Goal: Information Seeking & Learning: Find specific fact

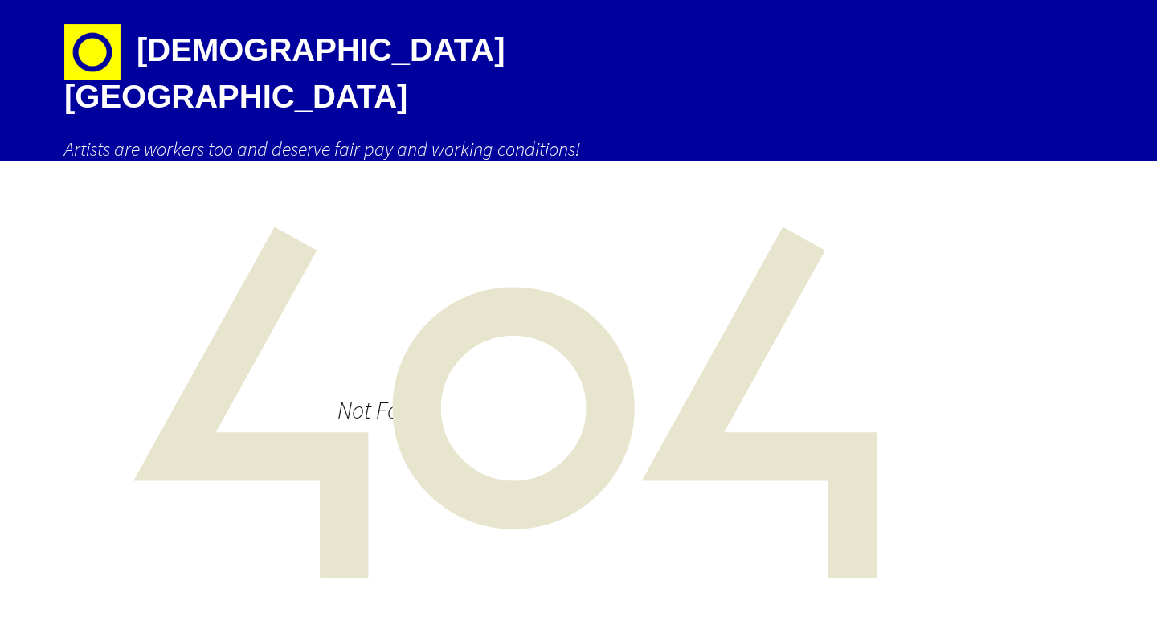
scroll to position [25, 0]
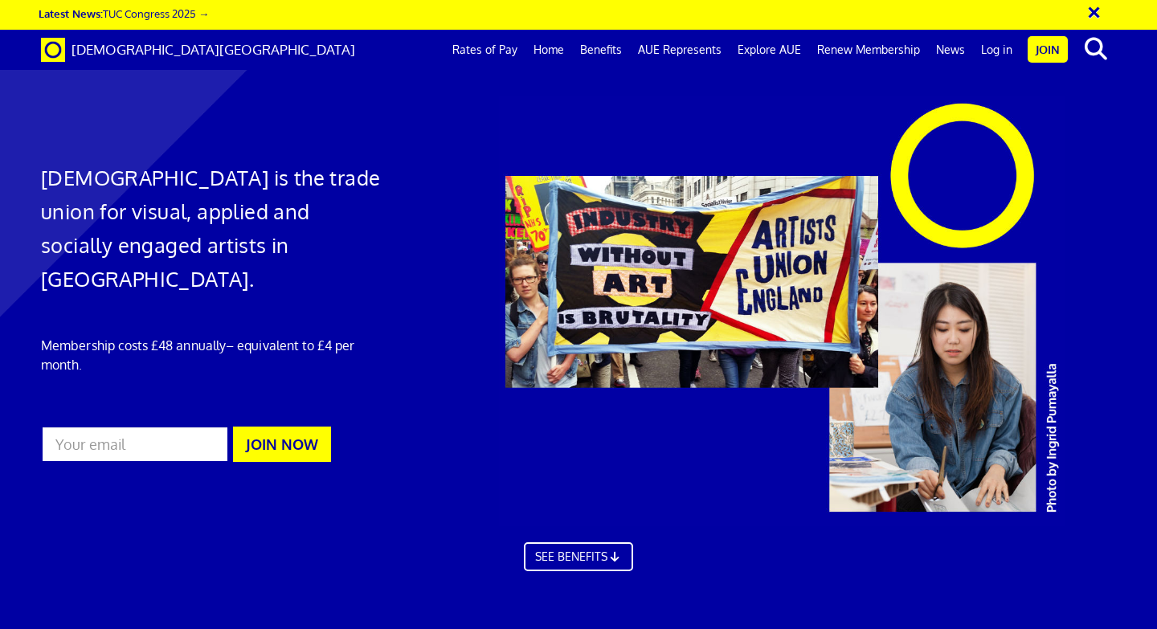
scroll to position [0, 9]
click at [497, 45] on link "Rates of Pay" at bounding box center [484, 50] width 81 height 40
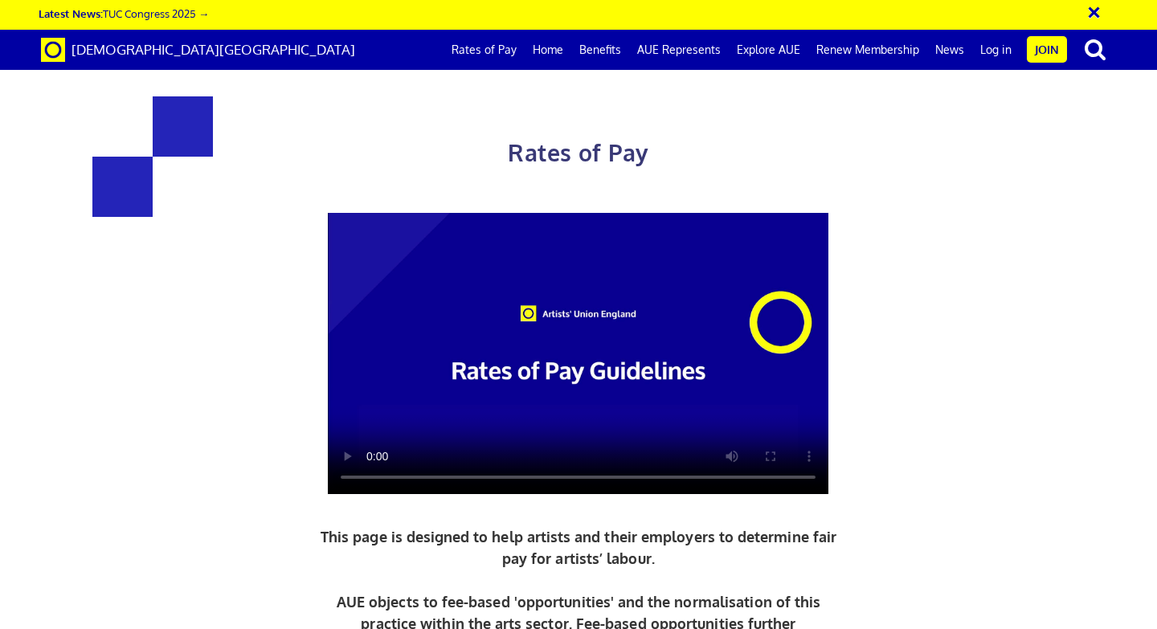
scroll to position [638, 0]
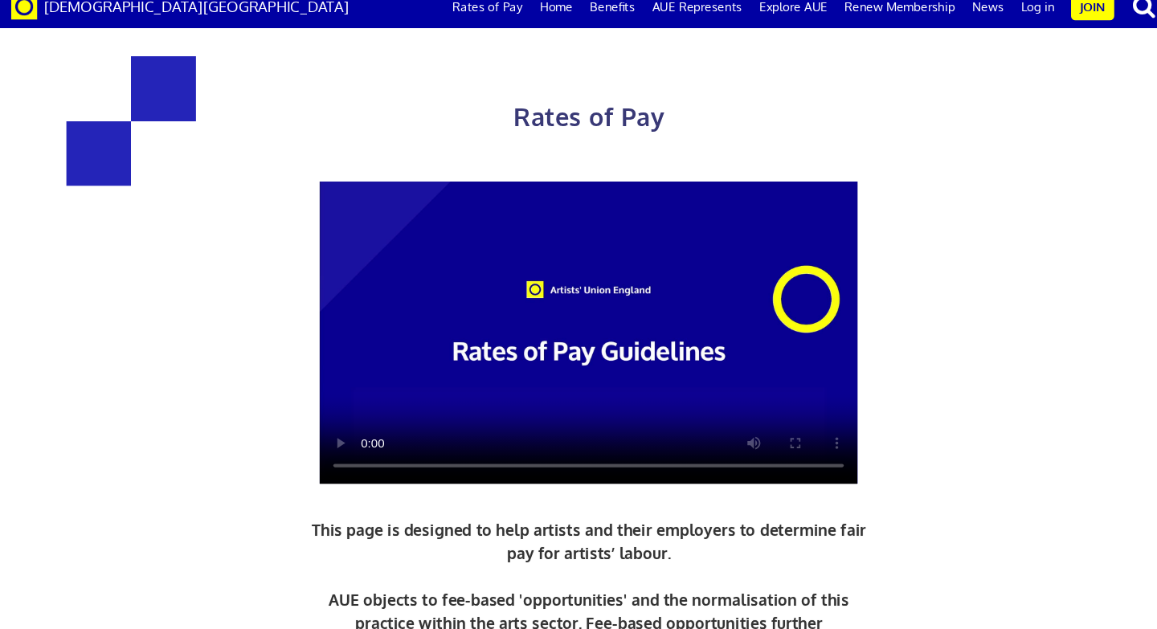
scroll to position [1641, 0]
drag, startPoint x: 291, startPoint y: 309, endPoint x: 357, endPoint y: 333, distance: 70.2
drag, startPoint x: 278, startPoint y: 329, endPoint x: 343, endPoint y: 329, distance: 65.1
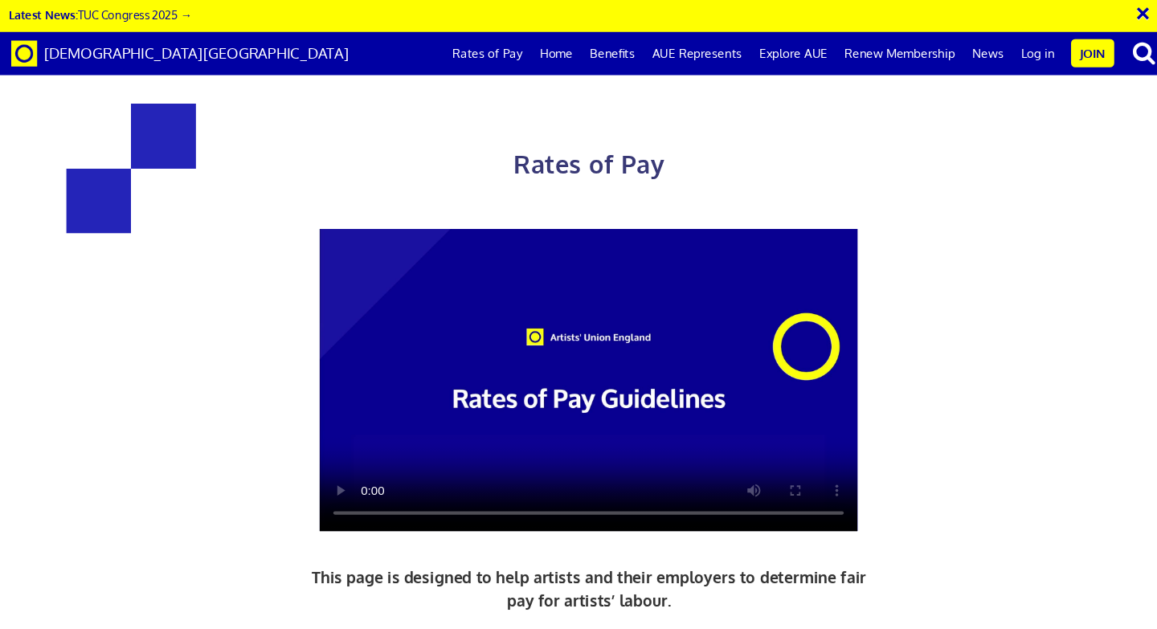
scroll to position [77, 0]
